Goal: Navigation & Orientation: Find specific page/section

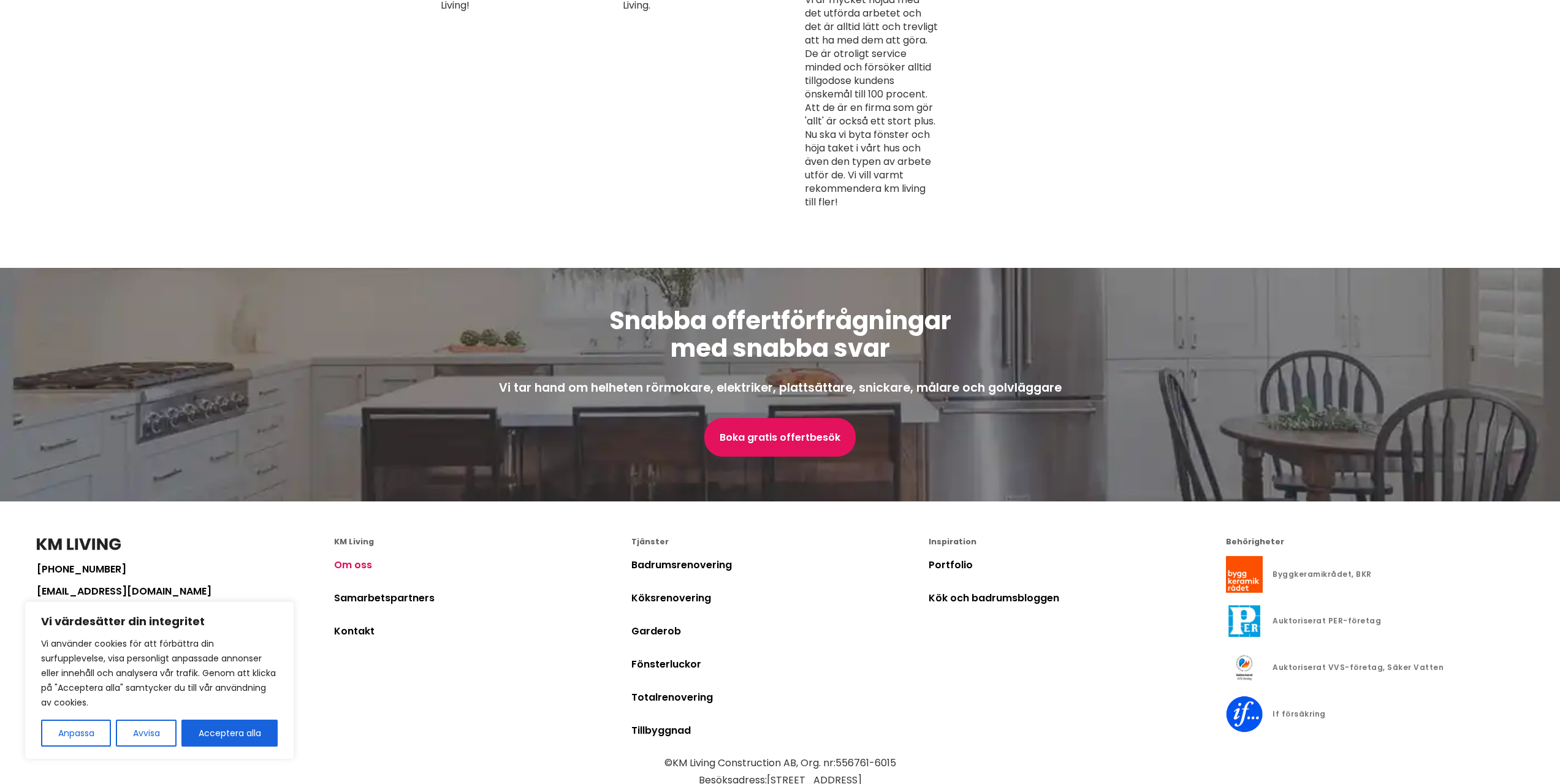
scroll to position [3448, 0]
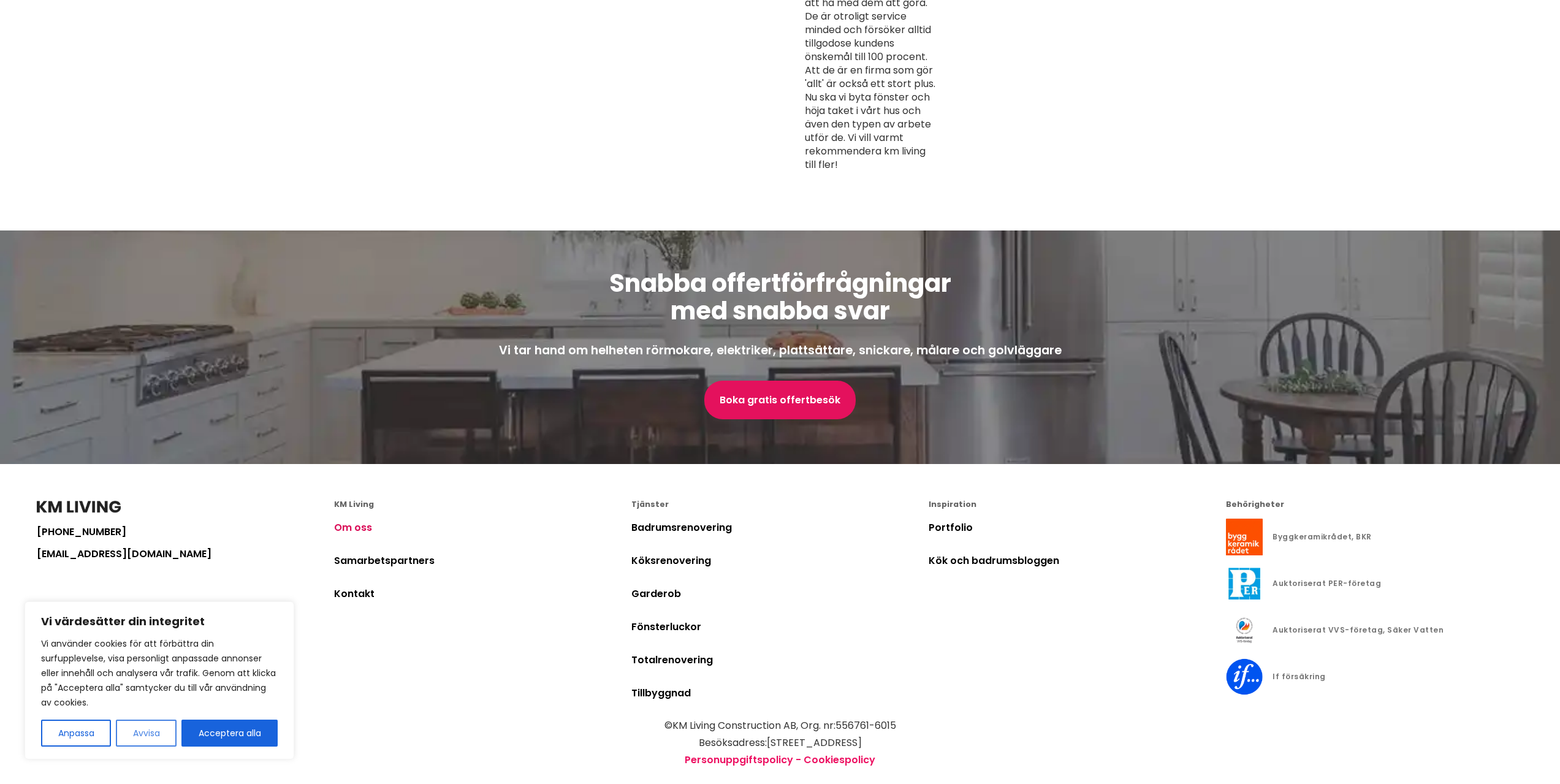
click at [156, 733] on button "Avvisa" at bounding box center [146, 733] width 61 height 27
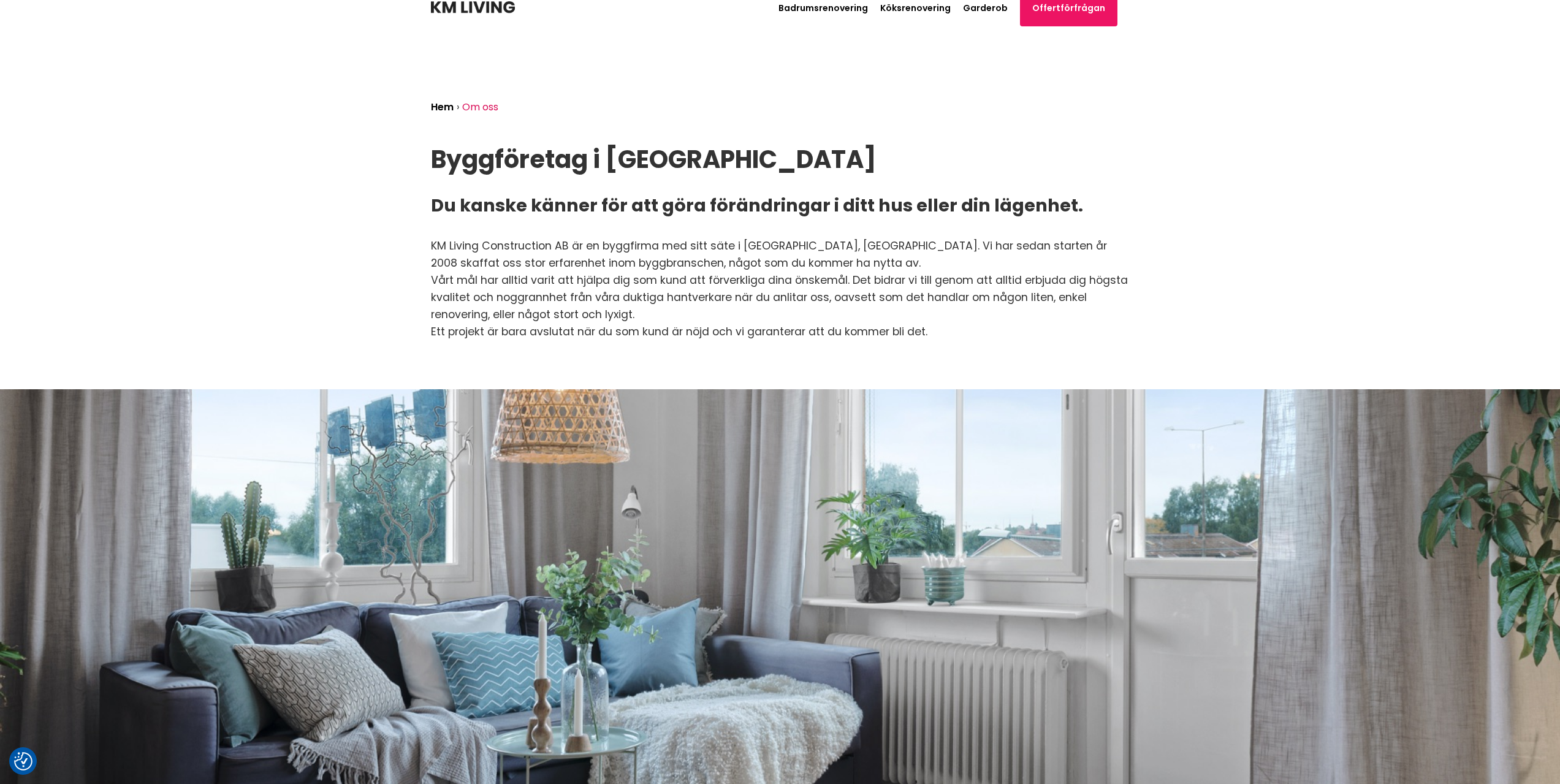
scroll to position [0, 0]
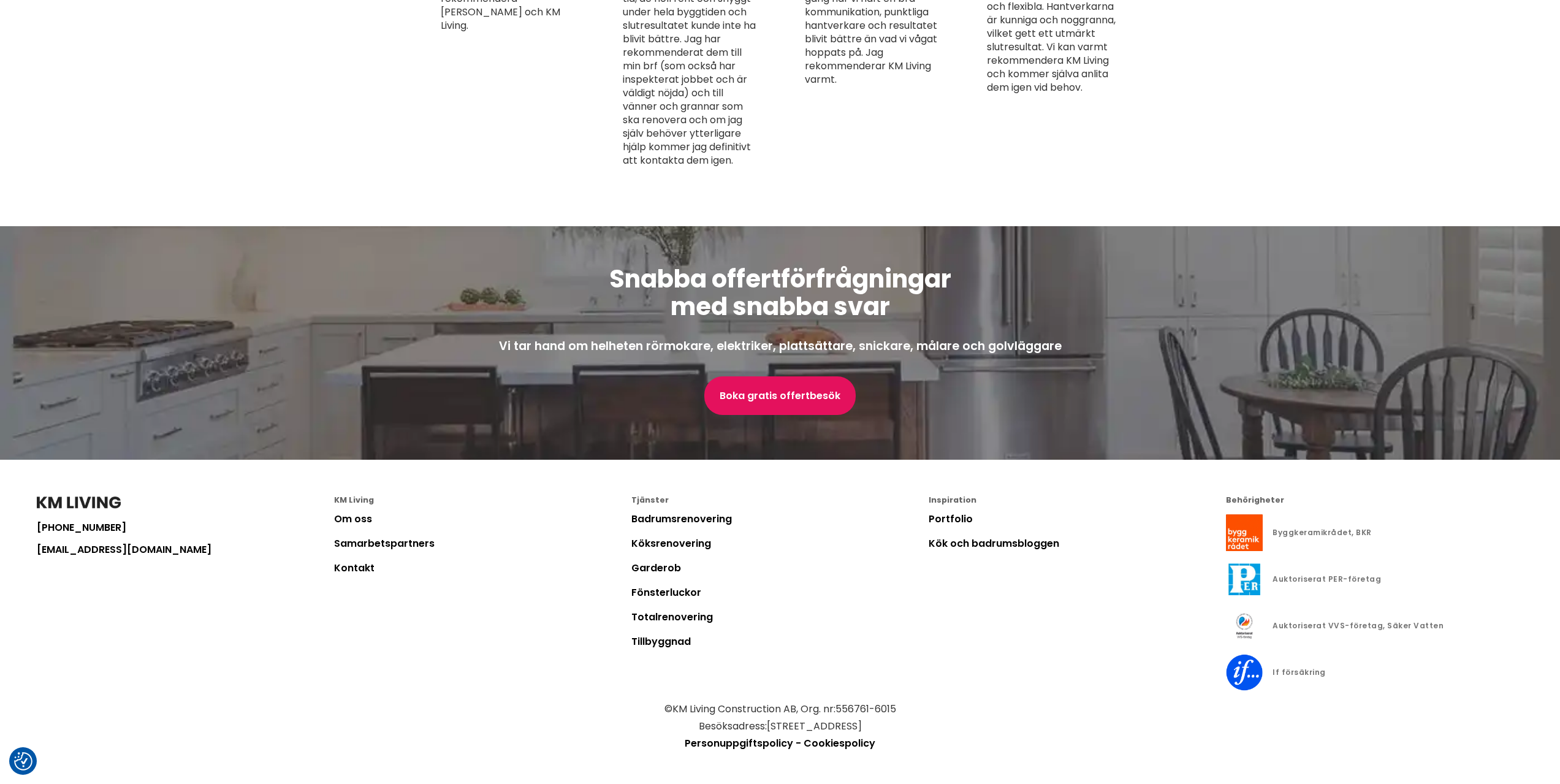
scroll to position [3070, 0]
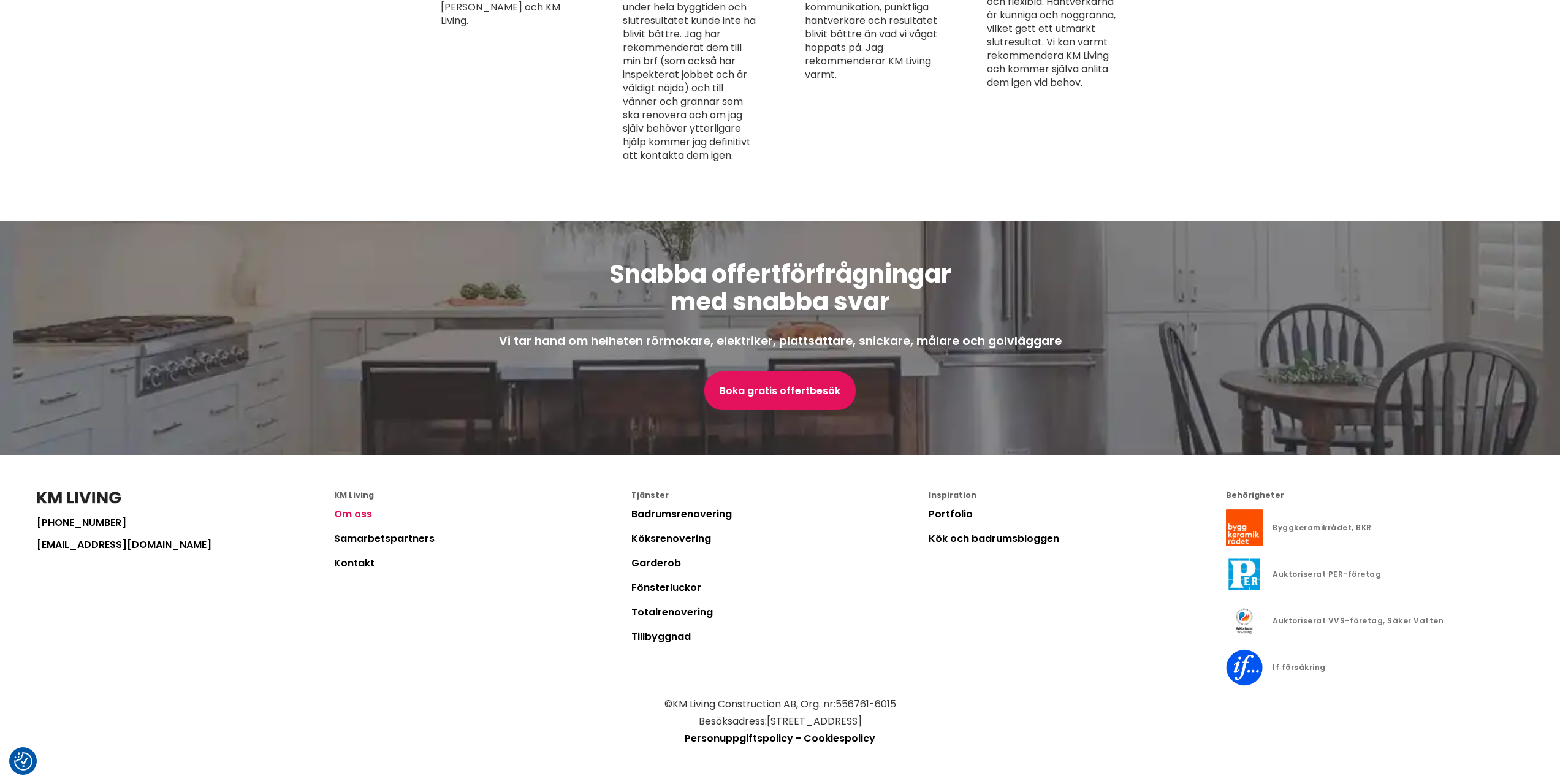
click at [362, 514] on link "Om oss" at bounding box center [353, 513] width 38 height 14
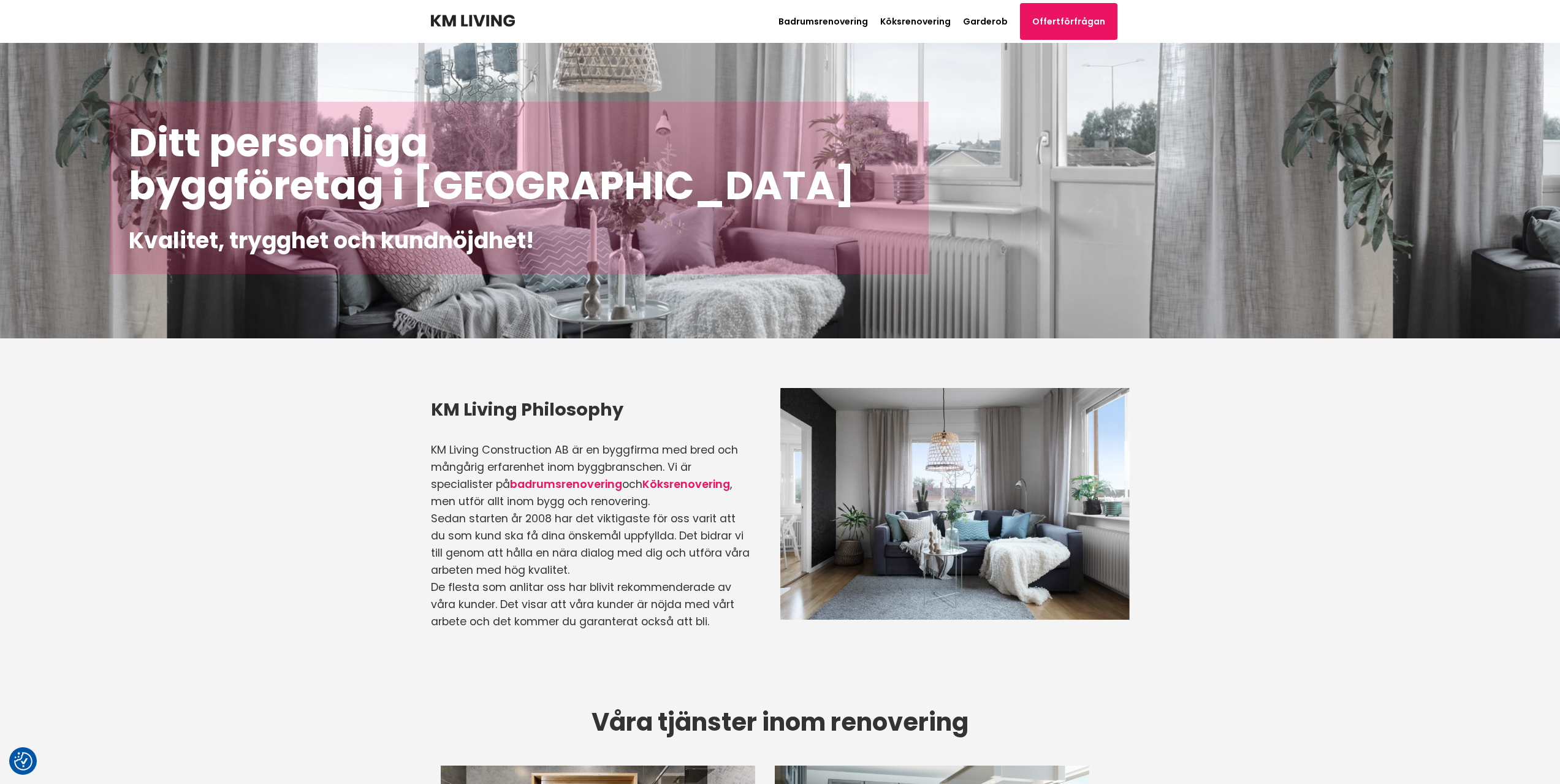
scroll to position [3070, 0]
